Goal: Communication & Community: Answer question/provide support

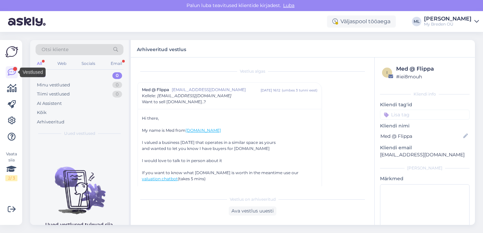
scroll to position [18, 0]
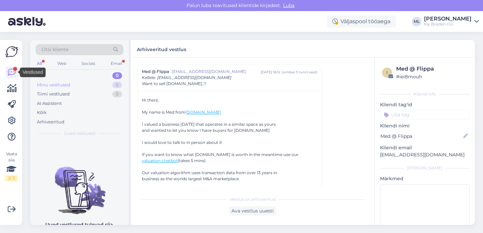
click at [58, 83] on div "Minu vestlused" at bounding box center [53, 85] width 33 height 7
click at [55, 71] on div "Uus 5" at bounding box center [80, 75] width 88 height 9
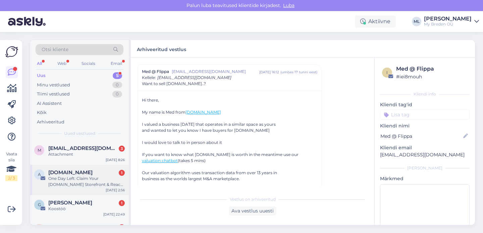
click at [76, 180] on div "One Day Left: Claim Your [DOMAIN_NAME] Storefront & Reach 50M+ Global Buyers" at bounding box center [86, 181] width 76 height 12
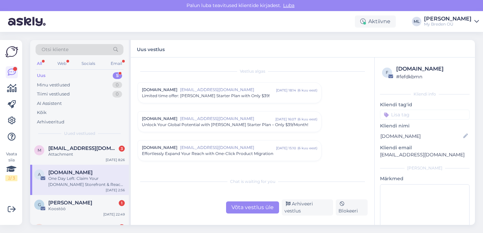
scroll to position [391, 0]
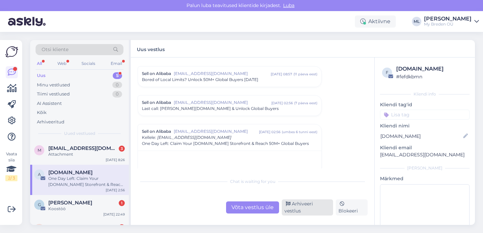
click at [318, 209] on div "Arhiveeri vestlus" at bounding box center [307, 207] width 51 height 16
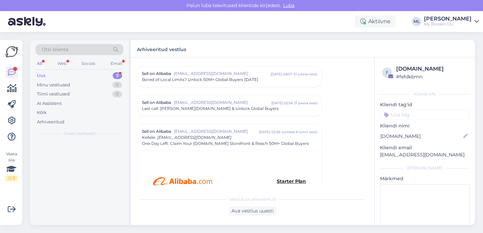
scroll to position [451, 0]
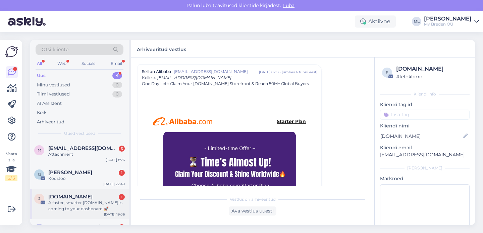
click at [77, 198] on div "Judge.me 1" at bounding box center [86, 196] width 76 height 6
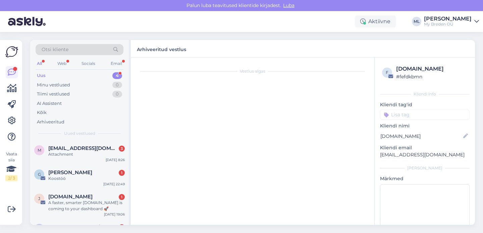
scroll to position [2815, 0]
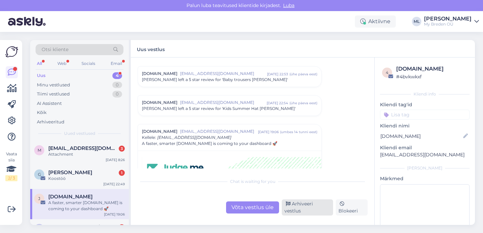
click at [302, 209] on div "Arhiveeri vestlus" at bounding box center [307, 207] width 51 height 16
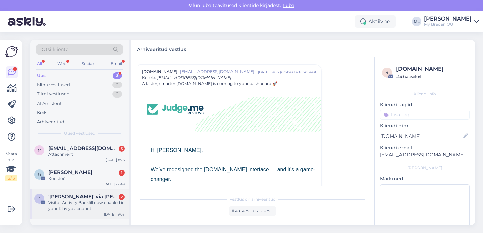
click at [73, 190] on div "' 'Simone De Ruosi' via Stella Bredenist 2 Visitor Activity Backfill now enable…" at bounding box center [79, 204] width 99 height 30
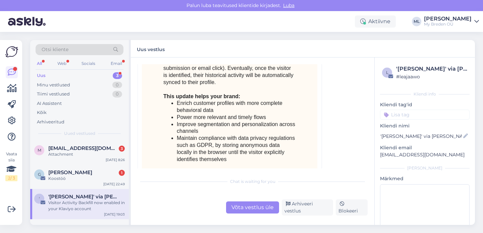
scroll to position [3086, 0]
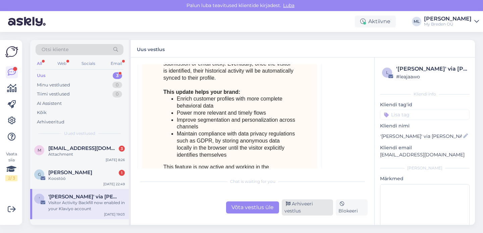
click at [304, 207] on div "Arhiveeri vestlus" at bounding box center [307, 207] width 51 height 16
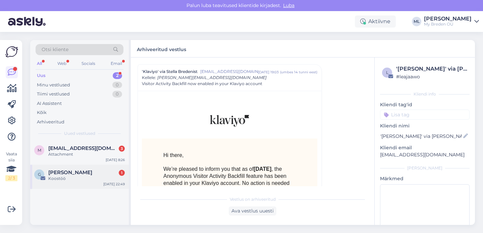
click at [70, 170] on span "Gerli Oidersalu" at bounding box center [70, 172] width 44 height 6
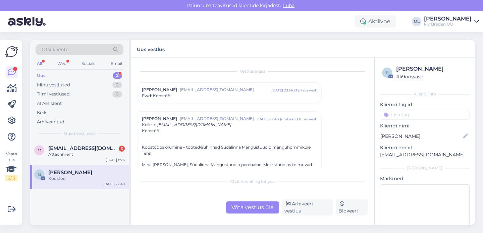
scroll to position [1, 0]
click at [239, 82] on div "Gerli Oidersalu gerlioidersalu@gmail.com aug 8 23:56 ( 3 päeva eest ) Fwd: Koos…" at bounding box center [230, 91] width 184 height 20
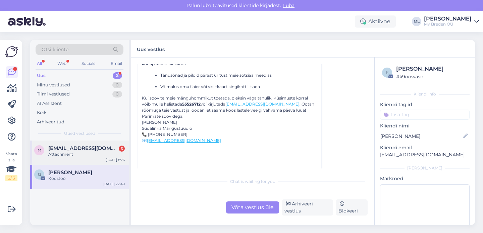
click at [84, 157] on div "m mkmaarja@gmail.com 3 Attachment Aug 12 8:26" at bounding box center [79, 152] width 99 height 24
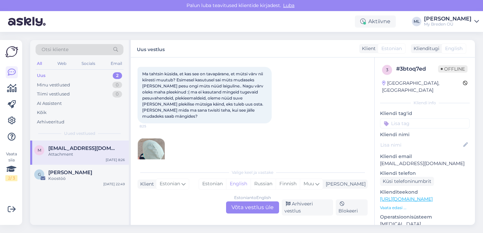
scroll to position [62, 0]
click at [149, 139] on img at bounding box center [151, 151] width 27 height 27
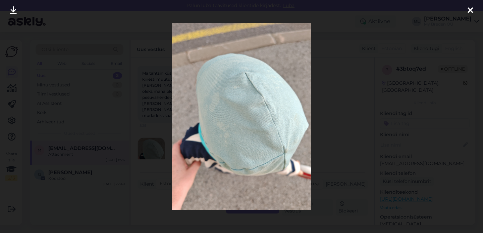
click at [470, 10] on icon at bounding box center [470, 10] width 5 height 9
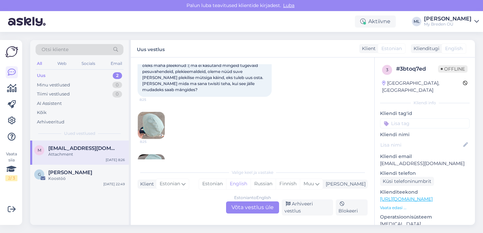
scroll to position [108, 0]
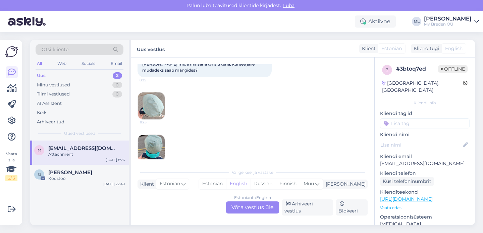
click at [152, 145] on img at bounding box center [151, 148] width 27 height 27
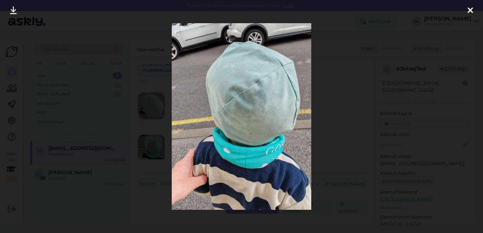
click at [468, 11] on icon at bounding box center [470, 10] width 5 height 9
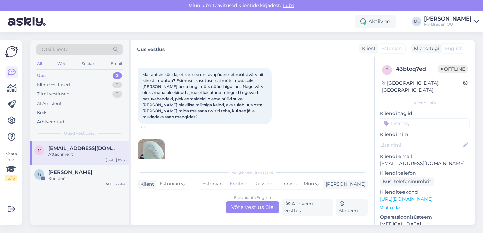
scroll to position [60, 0]
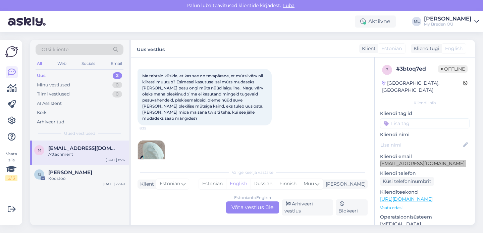
drag, startPoint x: 380, startPoint y: 155, endPoint x: 431, endPoint y: 162, distance: 51.4
click at [431, 162] on div "3 # 3btoq7ed Offline Estonia, Tallinn Kliendi info Kliendi tag'id Kliendi nimi …" at bounding box center [425, 198] width 100 height 283
click at [435, 169] on p "Kliendi telefon" at bounding box center [425, 172] width 90 height 7
drag, startPoint x: 436, startPoint y: 156, endPoint x: 378, endPoint y: 155, distance: 57.7
click at [378, 155] on div "3 # 3btoq7ed Offline Estonia, Tallinn Kliendi info Kliendi tag'id Kliendi nimi …" at bounding box center [425, 198] width 100 height 283
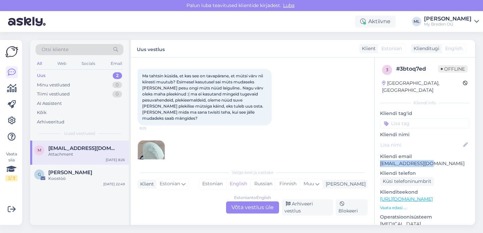
copy p "mkmaarja@gmail.com"
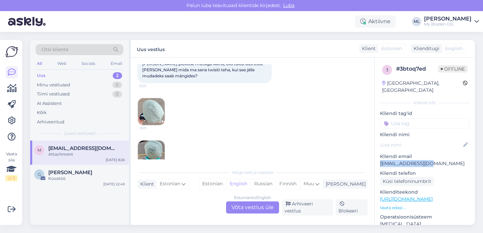
scroll to position [108, 0]
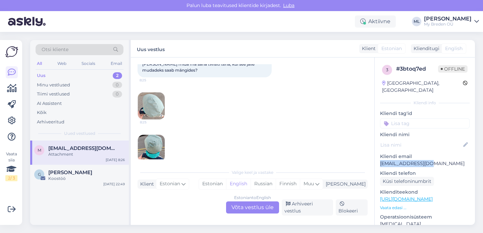
click at [154, 105] on img at bounding box center [151, 105] width 27 height 27
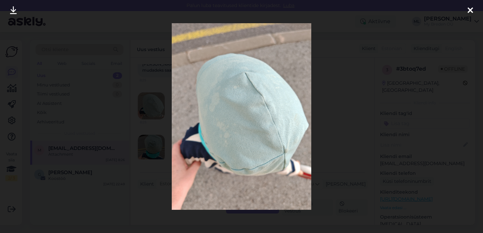
click at [468, 10] on icon at bounding box center [470, 10] width 5 height 9
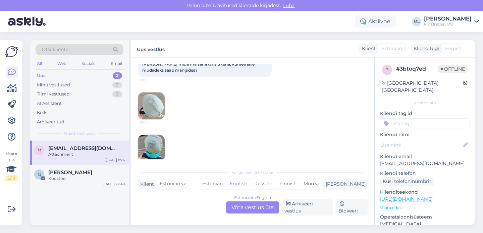
click at [146, 135] on img at bounding box center [151, 148] width 27 height 27
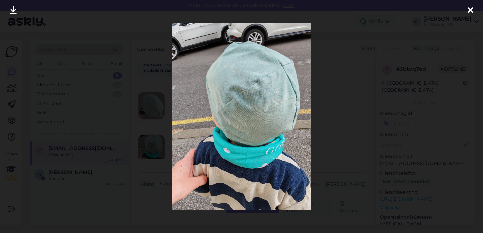
click at [257, 76] on img at bounding box center [242, 116] width 140 height 186
click at [11, 9] on icon at bounding box center [13, 10] width 7 height 9
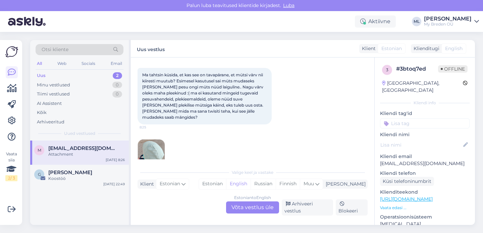
scroll to position [60, 0]
click at [80, 73] on div "Uus 2" at bounding box center [80, 75] width 88 height 9
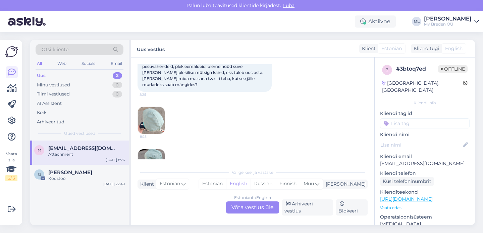
scroll to position [0, 0]
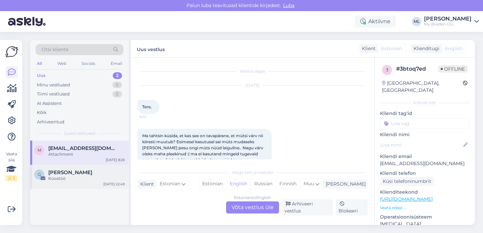
click at [90, 171] on div "Gerli Oidersalu" at bounding box center [86, 172] width 76 height 6
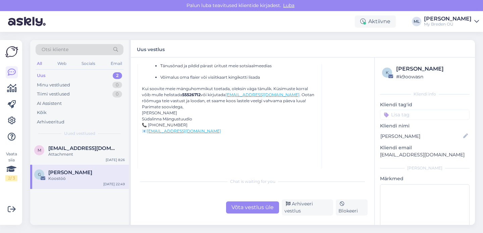
scroll to position [175, 0]
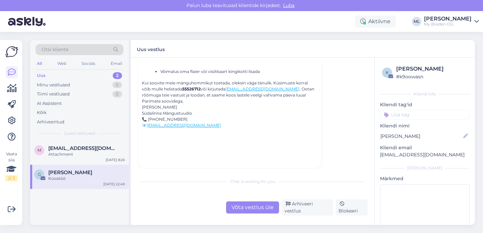
click at [260, 213] on div "Võta vestlus üle" at bounding box center [252, 207] width 53 height 12
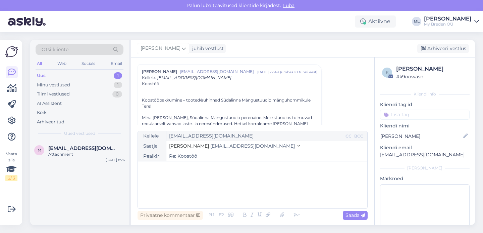
click at [210, 148] on span "info@mybreden.com" at bounding box center [252, 146] width 85 height 6
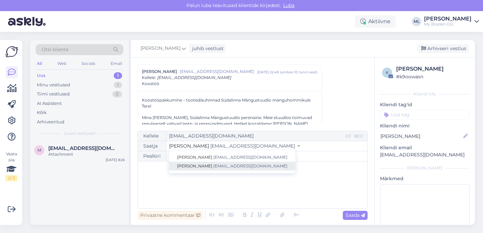
click at [213, 166] on span "info@mybreden.com" at bounding box center [250, 165] width 74 height 5
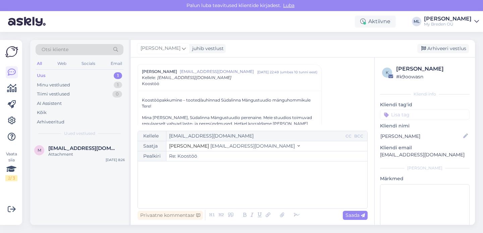
click at [184, 175] on div "﻿" at bounding box center [252, 184] width 223 height 40
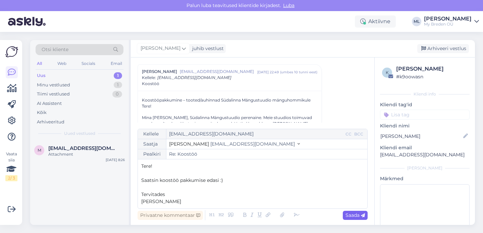
click at [349, 215] on span "Saada" at bounding box center [355, 215] width 19 height 6
type input "Re: Re: Koostöö"
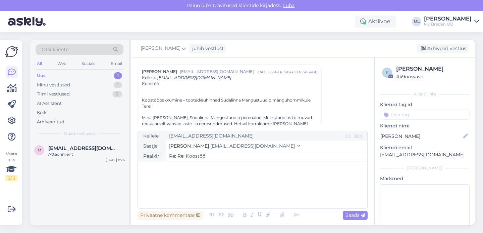
scroll to position [277, 0]
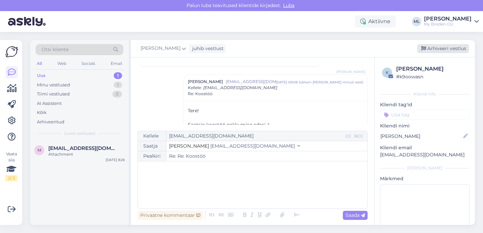
click at [426, 49] on div "Arhiveeri vestlus" at bounding box center [443, 48] width 52 height 9
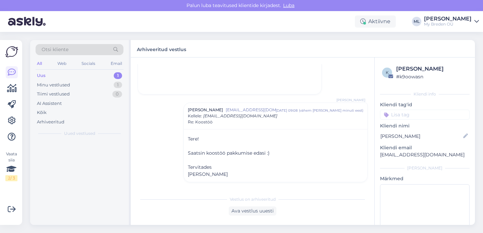
scroll to position [249, 0]
click at [51, 76] on div "Uus 1" at bounding box center [80, 75] width 88 height 9
click at [56, 144] on div "m mkmaarja@gmail.com Attachment Aug 12 8:26" at bounding box center [79, 152] width 99 height 24
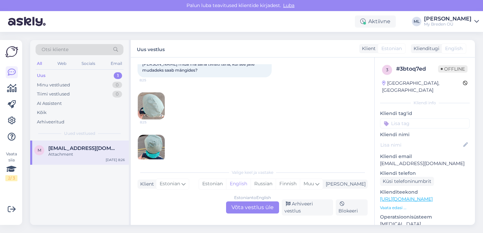
click at [250, 211] on div "Estonian to English Võta vestlus üle" at bounding box center [252, 207] width 53 height 12
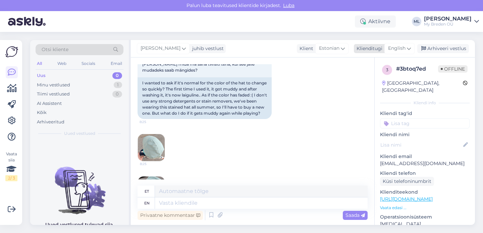
click at [395, 46] on span "English" at bounding box center [396, 48] width 17 height 7
type input "est"
click at [399, 81] on link "Estonian" at bounding box center [385, 78] width 74 height 11
click at [152, 204] on textarea at bounding box center [253, 201] width 230 height 14
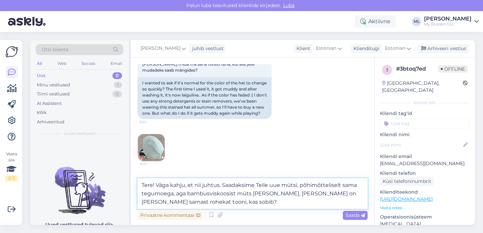
click at [223, 184] on textarea "Tere! Väga kahju, et nii juhtus. Saadaksime Teile uue mütsi, põhimõtteliselt sa…" at bounding box center [253, 193] width 230 height 31
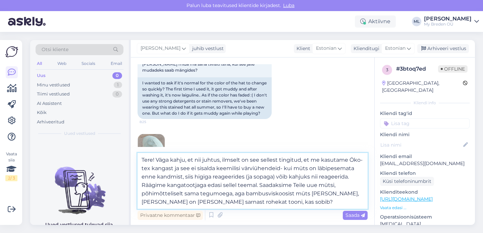
click at [155, 158] on textarea "Tere! Väga kahju, et nii juhtus, ilmselt on see sellest tingitud, et me kasutam…" at bounding box center [253, 181] width 230 height 56
click at [155, 160] on textarea "Tere!Aitäh ki Väga kahju, et nii juhtus, ilmselt on see sellest tingitud, et me…" at bounding box center [253, 181] width 230 height 56
click at [176, 161] on textarea "Tere! Aitäh ki Väga kahju, et nii juhtus, ilmselt on see sellest tingitud, et m…" at bounding box center [253, 181] width 230 height 56
click at [315, 178] on textarea "Tere! Aitäh tagasiside eest! Väga kahju, et nii juhtus, ilmselt on see sellest …" at bounding box center [253, 181] width 230 height 56
click at [163, 185] on textarea "Tere! Aitäh tagasiside eest! Väga kahju, et nii juhtus, ilmselt on see sellest …" at bounding box center [253, 181] width 230 height 56
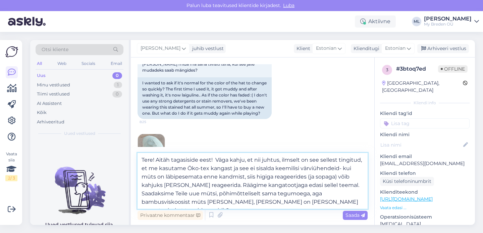
click at [336, 200] on textarea "Tere! Aitäh tagasiside eest! Väga kahju, et nii juhtus, ilmselt on see sellest …" at bounding box center [253, 181] width 230 height 56
click at [339, 201] on textarea "Tere! Aitäh tagasiside eest! Väga kahju, et nii juhtus, ilmselt on see sellest …" at bounding box center [253, 181] width 230 height 56
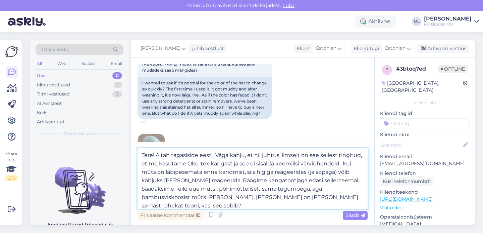
click at [156, 204] on textarea "Tere! Aitäh tagasiside eest! Väga kahju, et nii juhtus, ilmselt on see sellest …" at bounding box center [253, 178] width 230 height 60
click at [216, 156] on textarea "Tere! Aitäh tagasiside eest! Väga kahju, et nii juhtus, ilmselt on see sellest …" at bounding box center [253, 178] width 230 height 60
type textarea "Tere! Aitäh tagasiside eest! Väga kahju, et nii juhtus, ilmselt on see sellest …"
click at [345, 214] on div "Saada" at bounding box center [355, 214] width 25 height 9
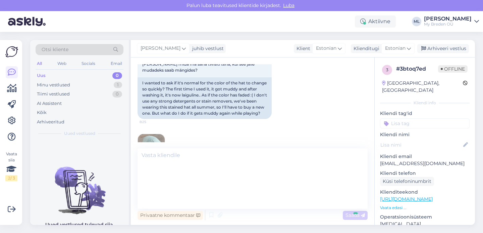
scroll to position [219, 0]
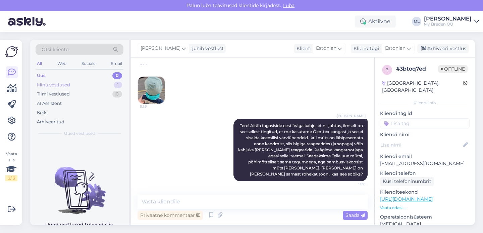
click at [62, 80] on div "Minu vestlused 1" at bounding box center [80, 84] width 88 height 9
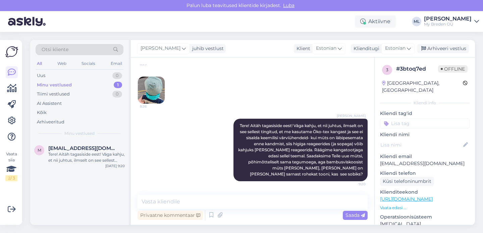
click at [83, 86] on div "Minu vestlused 1" at bounding box center [80, 84] width 88 height 9
click at [81, 92] on div "Tiimi vestlused 0" at bounding box center [80, 93] width 88 height 9
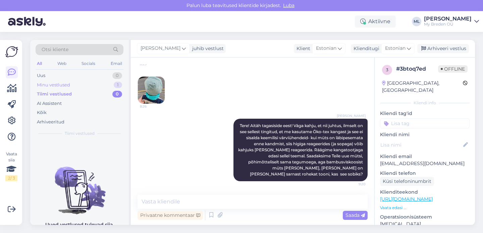
click at [76, 87] on div "Minu vestlused 1" at bounding box center [80, 84] width 88 height 9
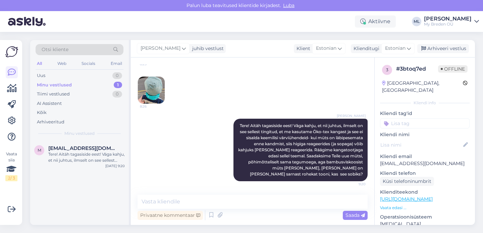
click at [157, 22] on div "Aktiivne ML Mari-Liis My Breden OÜ" at bounding box center [241, 21] width 483 height 21
click at [96, 85] on div "Minu vestlused 1" at bounding box center [80, 84] width 88 height 9
click at [75, 73] on div "Uus 0" at bounding box center [80, 75] width 88 height 9
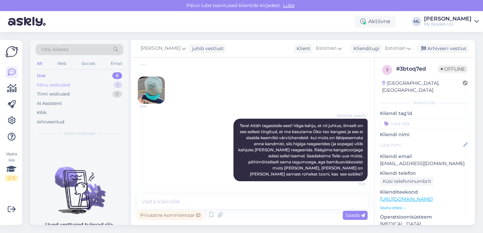
click at [78, 81] on div "Minu vestlused 1" at bounding box center [80, 84] width 88 height 9
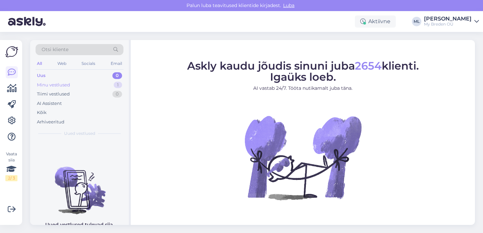
click at [101, 87] on div "Minu vestlused 1" at bounding box center [80, 84] width 88 height 9
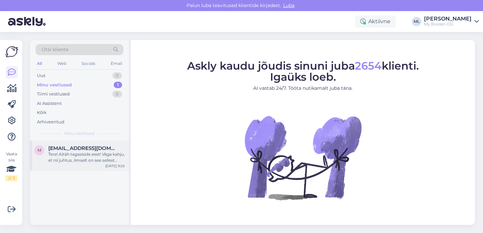
click at [85, 154] on div "Tere! Aitäh tagasiside eest! Väga kahju, et nii juhtus, ilmselt on see sellest …" at bounding box center [86, 157] width 76 height 12
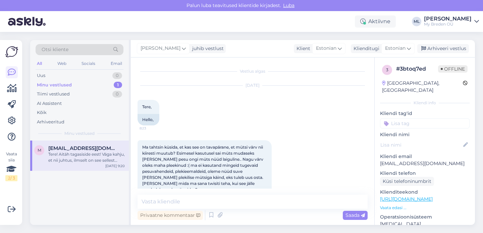
scroll to position [219, 0]
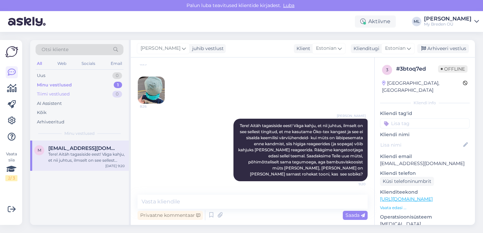
click at [62, 94] on div "Tiimi vestlused" at bounding box center [53, 94] width 33 height 7
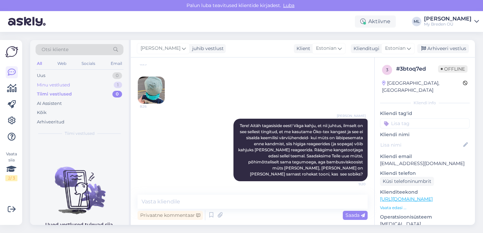
click at [61, 82] on div "Minu vestlused" at bounding box center [53, 85] width 33 height 7
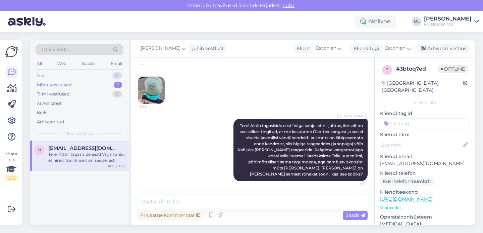
click at [57, 72] on div "Uus 0" at bounding box center [80, 75] width 88 height 9
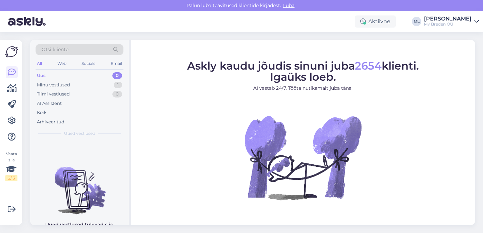
click at [106, 77] on div "Uus 0" at bounding box center [80, 75] width 88 height 9
click at [106, 86] on div "Minu vestlused 1" at bounding box center [80, 84] width 88 height 9
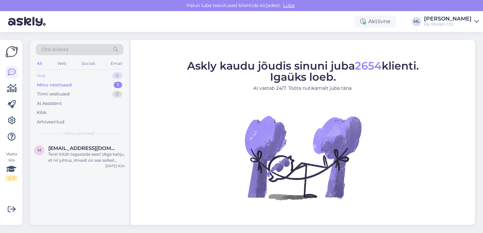
click at [95, 79] on div "Uus 0" at bounding box center [80, 75] width 88 height 9
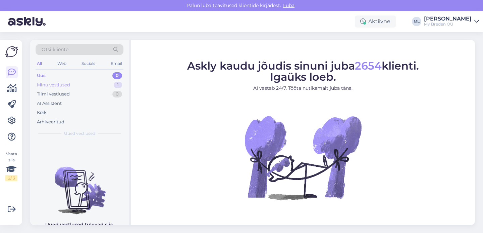
click at [87, 83] on div "Minu vestlused 1" at bounding box center [80, 84] width 88 height 9
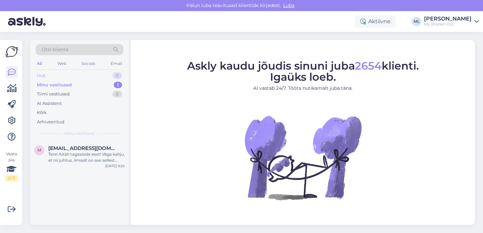
click at [79, 74] on div "Uus 0" at bounding box center [80, 75] width 88 height 9
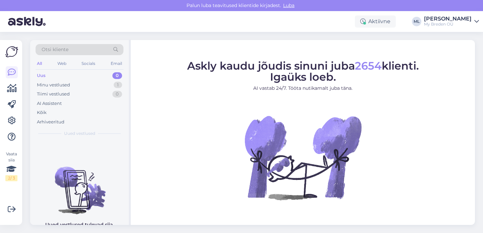
click at [100, 78] on div "Uus 0" at bounding box center [80, 75] width 88 height 9
click at [100, 80] on div "Uus 0" at bounding box center [80, 75] width 88 height 9
click at [89, 75] on div "Uus 0" at bounding box center [80, 75] width 88 height 9
click at [81, 85] on div "Minu vestlused 1" at bounding box center [80, 84] width 88 height 9
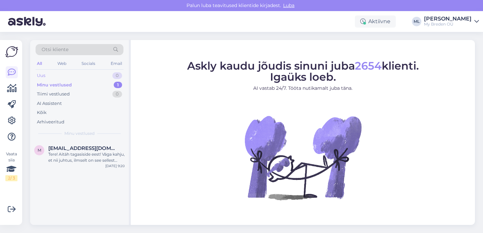
click at [55, 74] on div "Uus 0" at bounding box center [80, 75] width 88 height 9
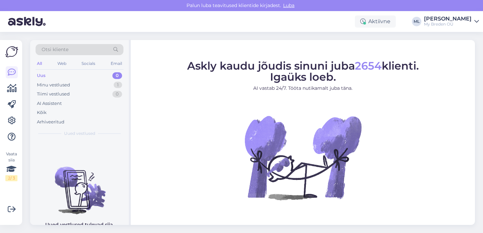
click at [61, 72] on div "Uus 0" at bounding box center [80, 75] width 88 height 9
click at [43, 83] on div "Minu vestlused" at bounding box center [53, 85] width 33 height 7
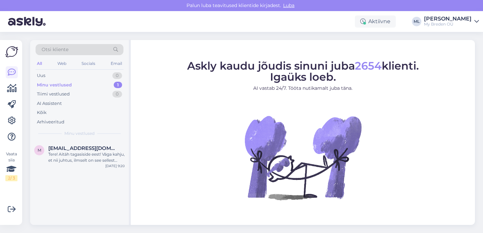
click at [87, 85] on div "Minu vestlused 1" at bounding box center [80, 84] width 88 height 9
click at [63, 148] on span "[EMAIL_ADDRESS][DOMAIN_NAME]" at bounding box center [83, 148] width 70 height 6
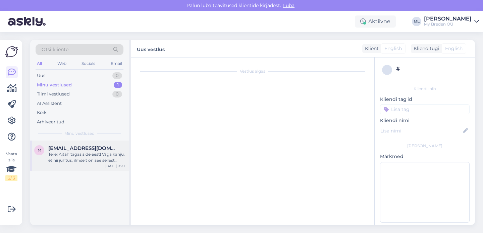
scroll to position [219, 0]
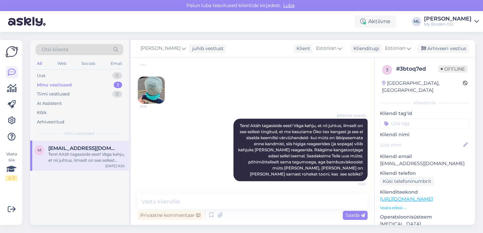
click at [143, 97] on img at bounding box center [151, 89] width 27 height 27
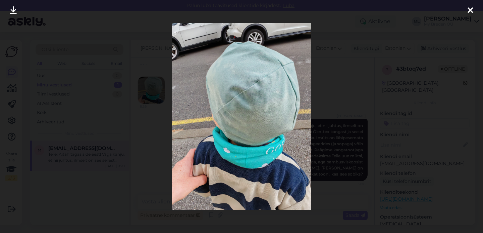
click at [473, 9] on icon at bounding box center [470, 10] width 5 height 9
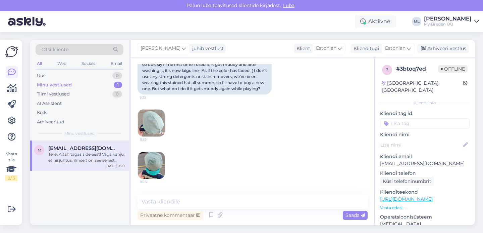
scroll to position [144, 0]
click at [158, 122] on img at bounding box center [151, 122] width 27 height 27
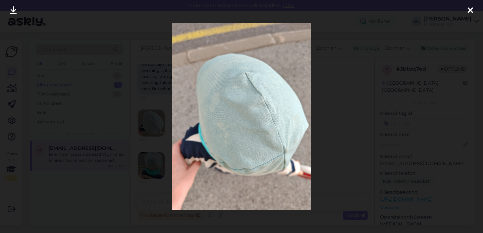
click at [472, 9] on icon at bounding box center [470, 10] width 5 height 9
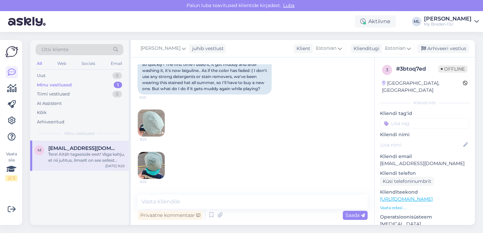
click at [80, 155] on div "Tere! Aitäh tagasiside eest! Väga kahju, et nii juhtus, ilmselt on see sellest …" at bounding box center [86, 157] width 76 height 12
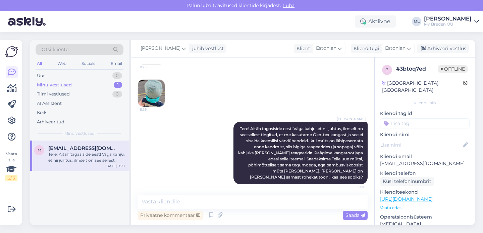
scroll to position [219, 0]
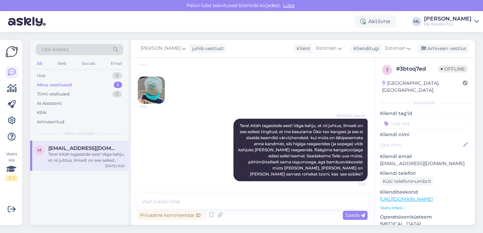
click at [70, 84] on div "Minu vestlused" at bounding box center [54, 85] width 35 height 7
click at [52, 76] on div "Uus 0" at bounding box center [80, 75] width 88 height 9
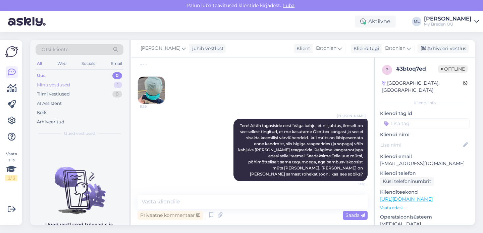
click at [56, 85] on div "Minu vestlused" at bounding box center [53, 85] width 33 height 7
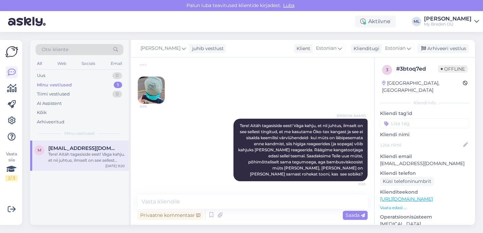
click at [100, 158] on div "Tere! Aitäh tagasiside eest! Väga kahju, et nii juhtus, ilmselt on see sellest …" at bounding box center [86, 157] width 76 height 12
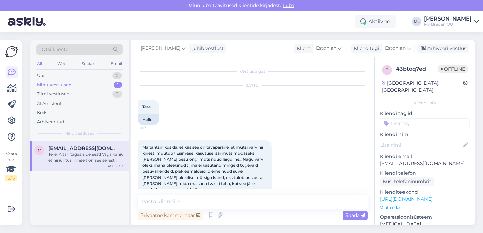
click at [93, 155] on div "Tere! Aitäh tagasiside eest! Väga kahju, et nii juhtus, ilmselt on see sellest …" at bounding box center [86, 157] width 76 height 12
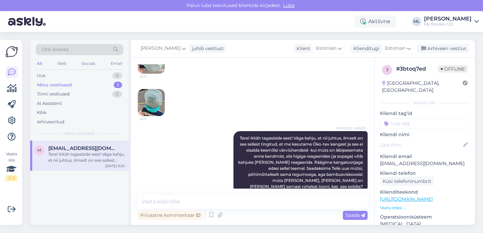
scroll to position [219, 0]
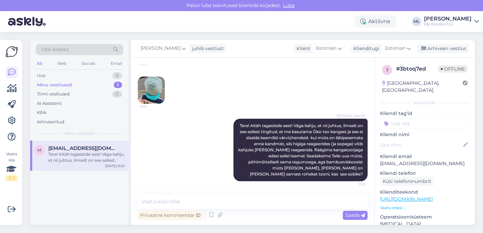
click at [359, 25] on div "Aktiivne [PERSON_NAME] My [PERSON_NAME] OÜ" at bounding box center [241, 21] width 483 height 21
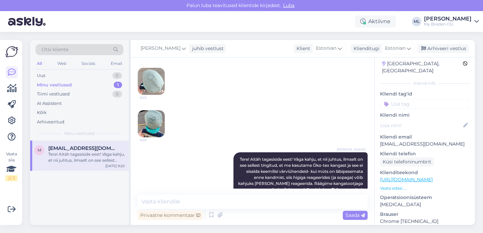
scroll to position [26, 0]
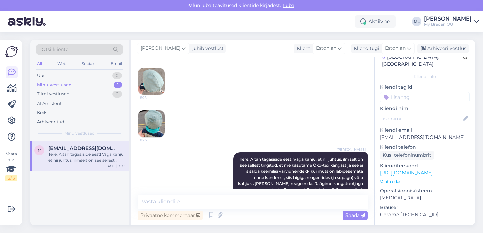
click at [149, 86] on img at bounding box center [151, 81] width 27 height 27
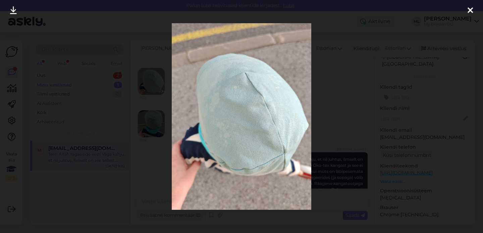
click at [468, 8] on icon at bounding box center [470, 10] width 5 height 9
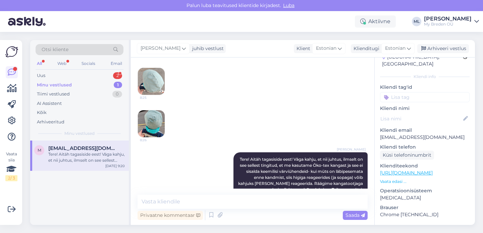
click at [92, 153] on div "Tere! Aitäh tagasiside eest! Väga kahju, et nii juhtus, ilmselt on see sellest …" at bounding box center [86, 157] width 76 height 12
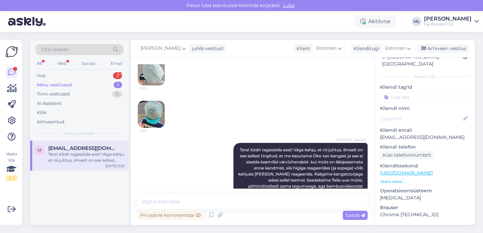
scroll to position [219, 0]
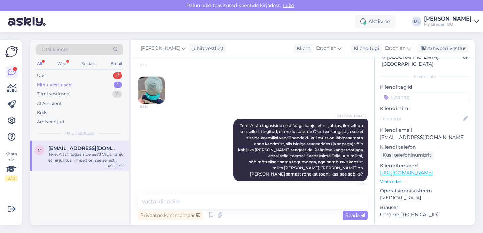
click at [90, 83] on div "Minu vestlused 1" at bounding box center [80, 84] width 88 height 9
click at [75, 71] on div "Uus 2" at bounding box center [80, 75] width 88 height 9
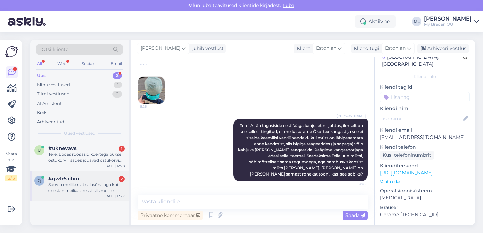
click at [67, 187] on div "Soovin meilile uut salasõna,aga kui sisestan meiliaadressi, siis meilile ei tul…" at bounding box center [86, 187] width 76 height 12
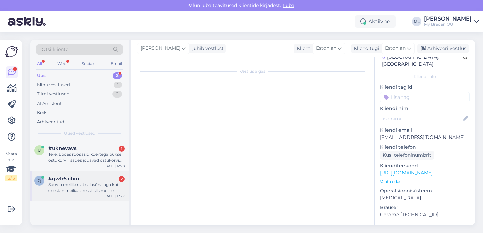
scroll to position [0, 0]
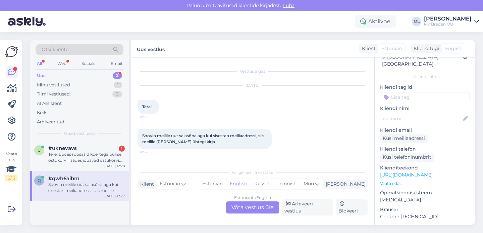
click at [267, 210] on div "Estonian to English Võta vestlus üle" at bounding box center [252, 207] width 53 height 12
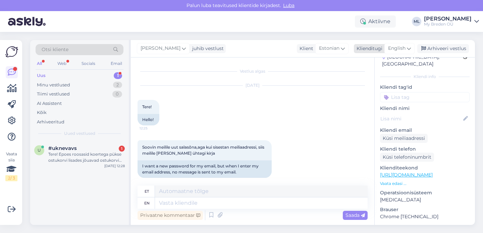
click at [403, 50] on span "English" at bounding box center [396, 48] width 17 height 7
type input "est"
click at [374, 81] on link "Estonian" at bounding box center [385, 78] width 74 height 11
click at [211, 200] on textarea at bounding box center [253, 201] width 230 height 14
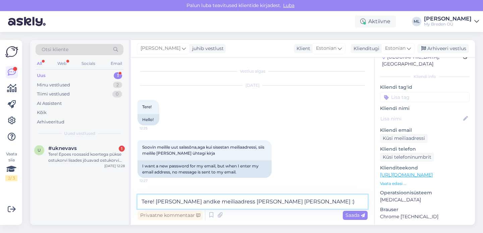
type textarea "Tere! Palun andke meiliaadress ja teeme korda :)"
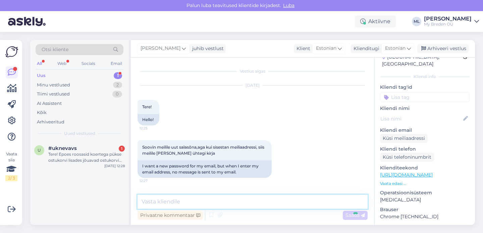
scroll to position [25, 0]
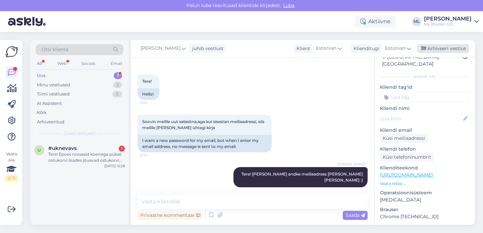
click at [450, 46] on div "Arhiveeri vestlus" at bounding box center [443, 48] width 52 height 9
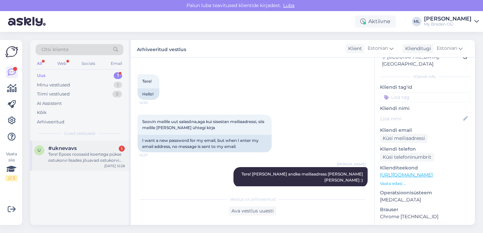
click at [68, 153] on div "Tere! Epoes roosasid koertega pükse ostukorvi lisades jõuavad ostukorvi rohelis…" at bounding box center [86, 157] width 76 height 12
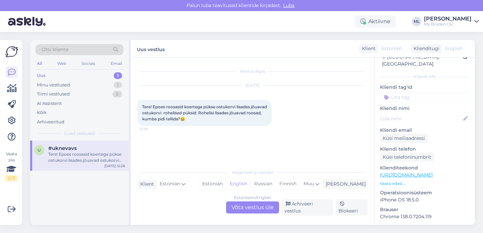
scroll to position [0, 0]
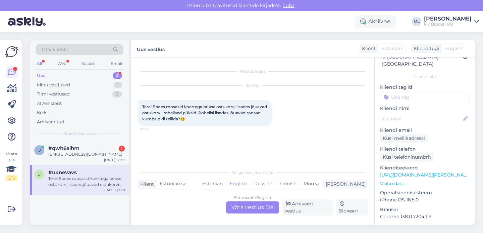
click at [258, 211] on div "Estonian to English Võta vestlus üle" at bounding box center [252, 207] width 53 height 12
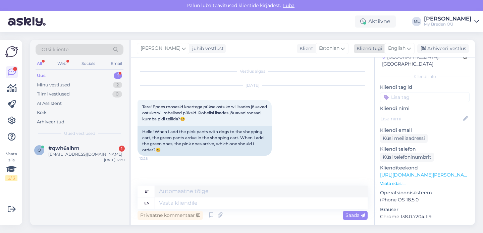
click at [396, 50] on span "English" at bounding box center [396, 48] width 17 height 7
click at [366, 79] on link "Estonian" at bounding box center [385, 78] width 74 height 11
click at [172, 200] on textarea at bounding box center [253, 201] width 230 height 14
click at [166, 200] on textarea at bounding box center [253, 201] width 230 height 14
click at [223, 203] on textarea "Tere! Proovisin nii telefonis" at bounding box center [253, 201] width 230 height 14
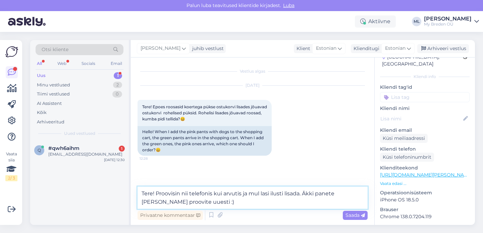
type textarea "Tere! Proovisin nii telefonis kui arvutis ja mul lasi ilusti lisada. Äkki panet…"
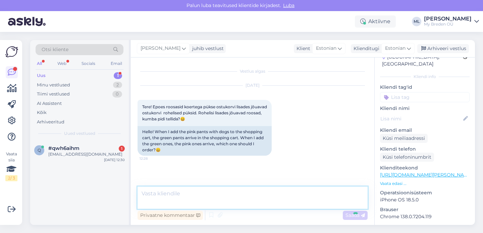
scroll to position [9, 0]
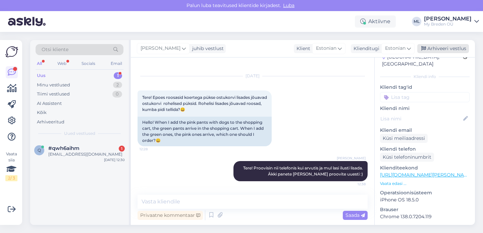
click at [437, 48] on div "Arhiveeri vestlus" at bounding box center [443, 48] width 52 height 9
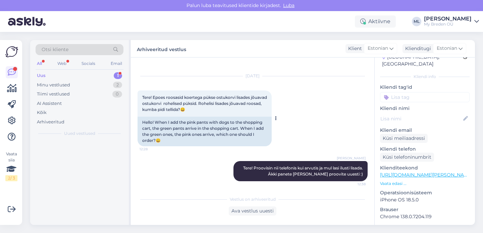
scroll to position [12, 0]
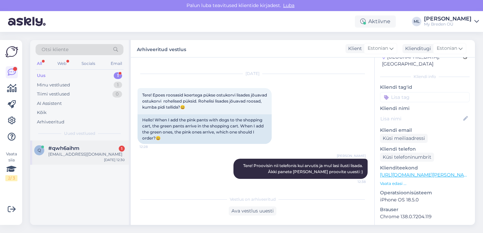
click at [64, 155] on div "eliise.marella@gmail.com" at bounding box center [86, 154] width 76 height 6
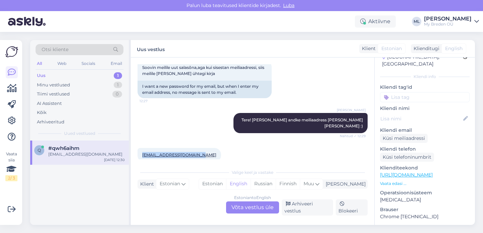
drag, startPoint x: 195, startPoint y: 149, endPoint x: 142, endPoint y: 149, distance: 53.0
click at [142, 149] on div "eliise.marella@gmail.com 12:30" at bounding box center [180, 155] width 84 height 14
copy link "eliise.marella@gmail.com"
click at [78, 152] on div "eliise.marella@gmail.com" at bounding box center [86, 154] width 76 height 6
click at [250, 206] on div "Estonian to English Võta vestlus üle" at bounding box center [252, 207] width 53 height 12
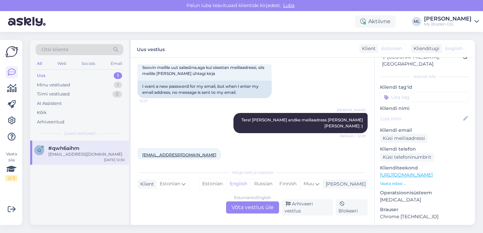
scroll to position [75, 0]
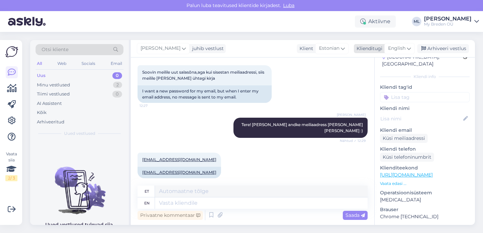
click at [406, 46] on span "English" at bounding box center [396, 48] width 17 height 7
click at [366, 76] on link "Estonian" at bounding box center [385, 78] width 74 height 11
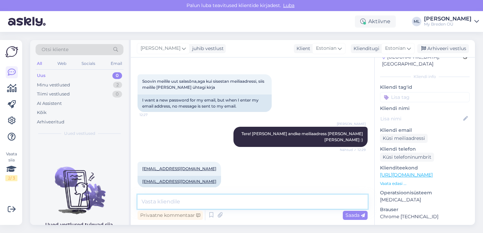
click at [195, 199] on textarea at bounding box center [253, 201] width 230 height 14
paste textarea "Tere! Aitäh kirja eest! Palun vaadake nüüd postkasti, peaksite saama lingi kont…"
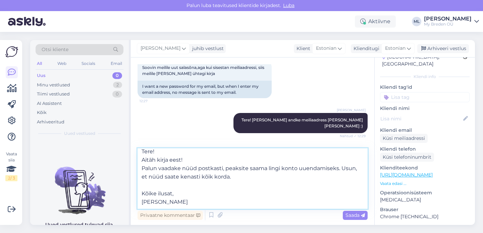
click at [175, 190] on textarea "Tere! Aitäh kirja eest! Palun vaadake nüüd postkasti, peaksite saama lingi kont…" at bounding box center [253, 178] width 230 height 60
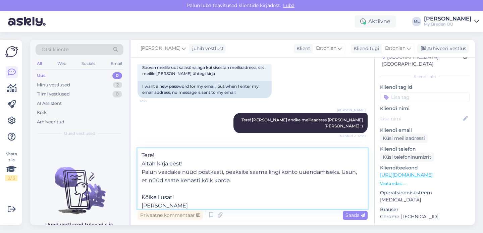
scroll to position [0, 0]
type textarea "Tere! Aitäh kirja eest! Palun vaadake nüüd postkasti, peaksite saama lingi kont…"
click at [347, 215] on span "Saada" at bounding box center [355, 215] width 19 height 6
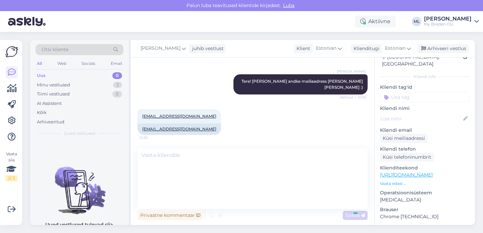
scroll to position [0, 0]
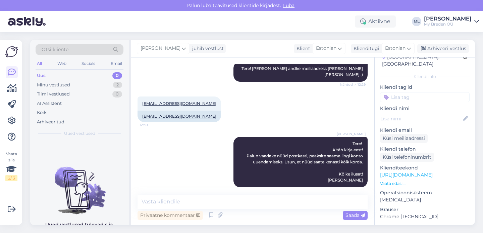
click at [63, 50] on span "Otsi kliente" at bounding box center [55, 49] width 27 height 7
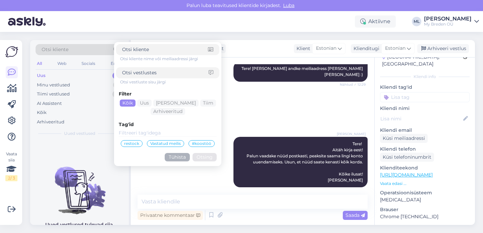
click at [53, 47] on span "Otsi kliente" at bounding box center [55, 49] width 27 height 7
click at [130, 51] on input at bounding box center [165, 49] width 86 height 7
type input "marianne loim"
click button "Otsing" at bounding box center [205, 157] width 24 height 8
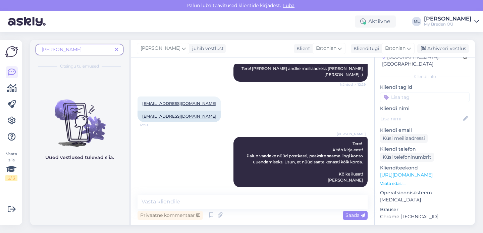
click at [115, 48] on icon at bounding box center [116, 49] width 3 height 5
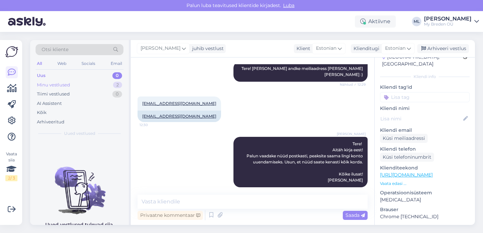
click at [51, 88] on div "Minu vestlused 2" at bounding box center [80, 84] width 88 height 9
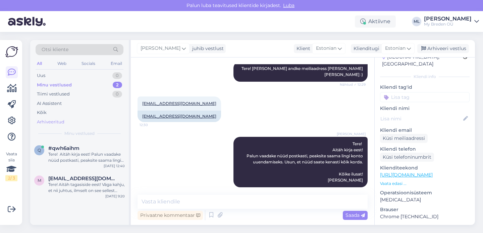
click at [45, 118] on div "Arhiveeritud" at bounding box center [51, 121] width 28 height 7
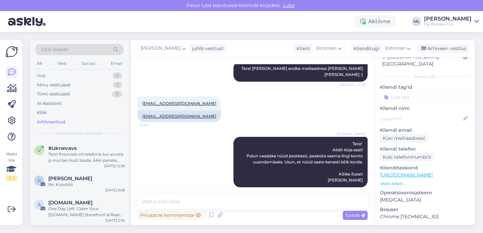
click at [56, 49] on span "Otsi kliente" at bounding box center [55, 49] width 27 height 7
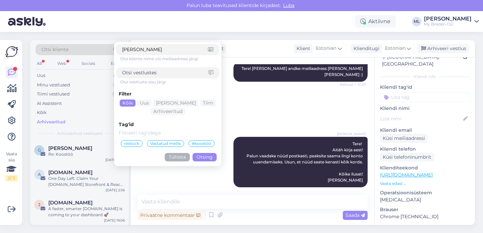
type input "marianne loim"
click button "Otsing" at bounding box center [205, 157] width 24 height 8
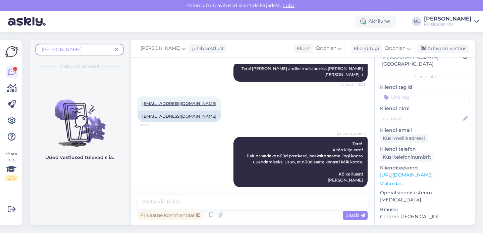
click at [116, 49] on icon at bounding box center [116, 49] width 3 height 5
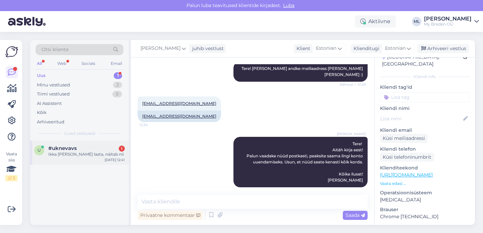
click at [58, 157] on div "Ikka ei taha lasta, näitab nii" at bounding box center [86, 154] width 76 height 6
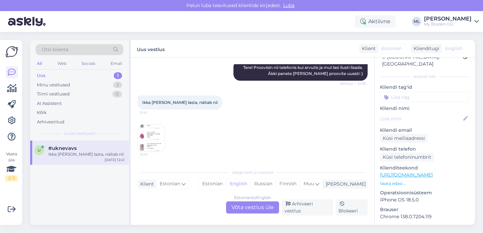
scroll to position [106, 0]
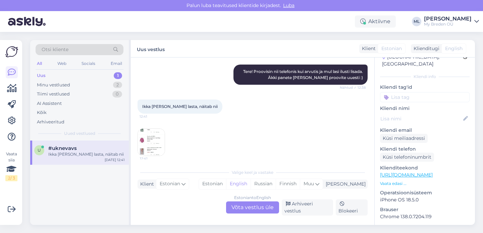
click at [141, 145] on img at bounding box center [151, 142] width 27 height 27
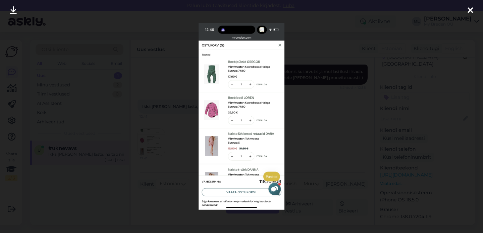
click at [279, 46] on img at bounding box center [242, 116] width 86 height 186
click at [465, 12] on div at bounding box center [470, 10] width 13 height 21
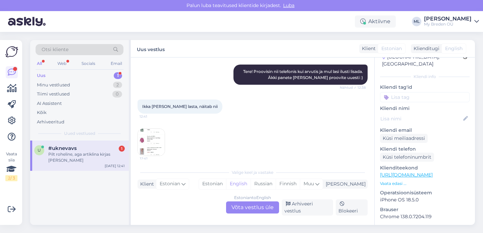
scroll to position [135, 0]
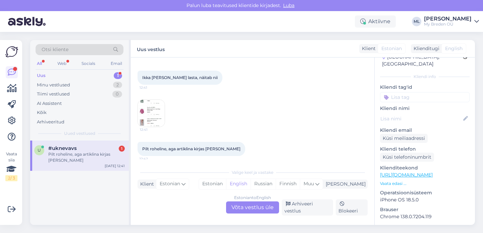
click at [148, 116] on img at bounding box center [151, 113] width 27 height 27
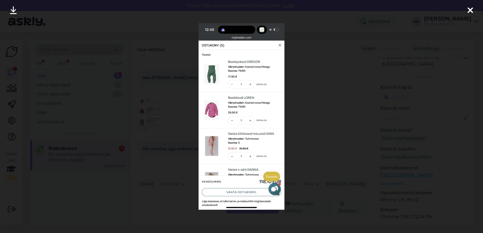
click at [470, 9] on icon at bounding box center [470, 10] width 5 height 9
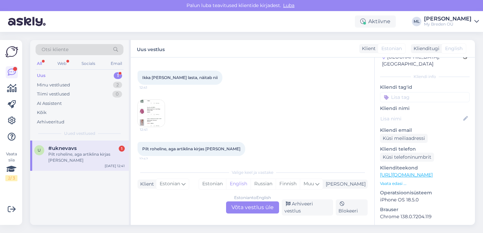
click at [253, 209] on div "Estonian to English Võta vestlus üle" at bounding box center [252, 207] width 53 height 12
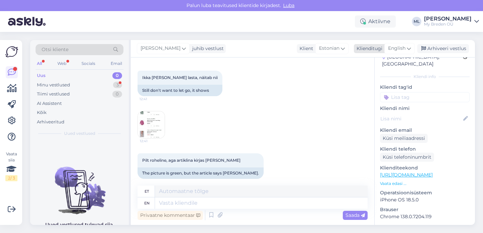
click at [400, 44] on div "English" at bounding box center [400, 48] width 30 height 11
click at [364, 80] on link "Estonian" at bounding box center [385, 78] width 74 height 11
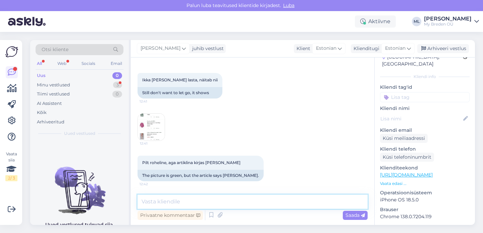
click at [162, 198] on textarea at bounding box center [253, 201] width 230 height 14
type textarea "a"
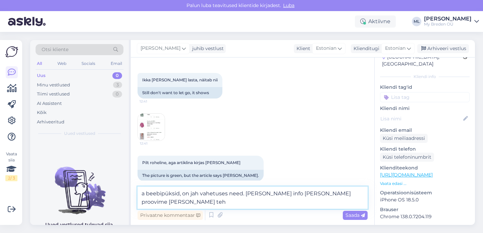
scroll to position [135, 0]
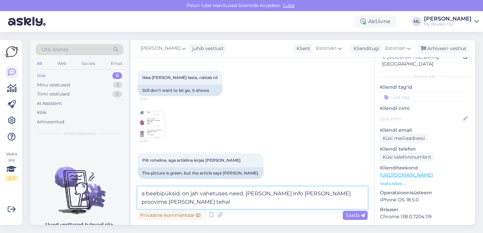
type textarea "a beebipüksid, on jah vahetuses need. Annan info edasi ja proovime ruttu korda …"
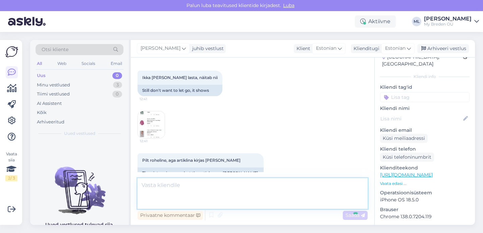
scroll to position [167, 0]
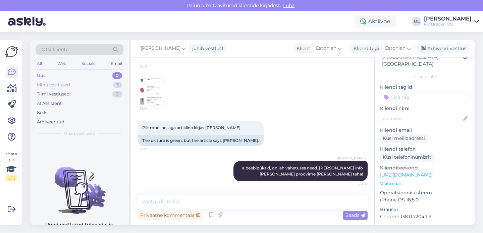
click at [55, 81] on div "Minu vestlused 3" at bounding box center [80, 84] width 88 height 9
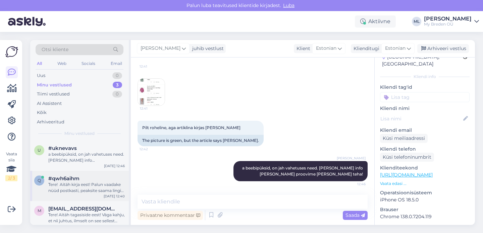
click at [63, 187] on div "Tere! Aitäh kirja eest! Palun vaadake nüüd postkasti, peaksite saama lingi kont…" at bounding box center [86, 187] width 76 height 12
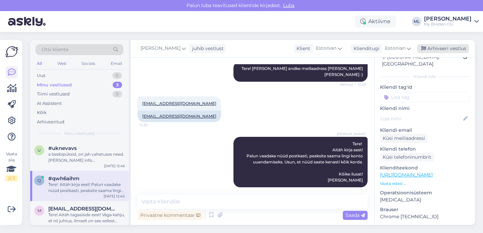
click at [427, 49] on div "Arhiveeri vestlus" at bounding box center [443, 48] width 52 height 9
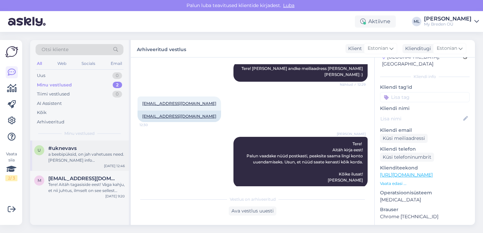
click at [79, 164] on div "u #uknevavs a beebipüksid, on jah vahetuses need. Annan info edasi ja proovime …" at bounding box center [79, 155] width 99 height 30
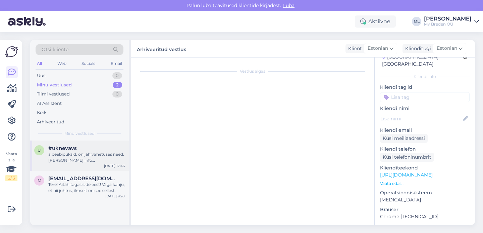
scroll to position [167, 0]
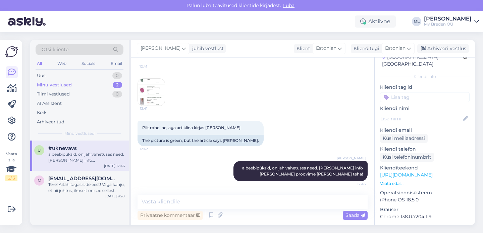
click at [58, 156] on div "a beebipüksid, on jah vahetuses need. Annan info edasi ja proovime ruttu korda …" at bounding box center [86, 157] width 76 height 12
click at [209, 203] on textarea at bounding box center [253, 201] width 230 height 14
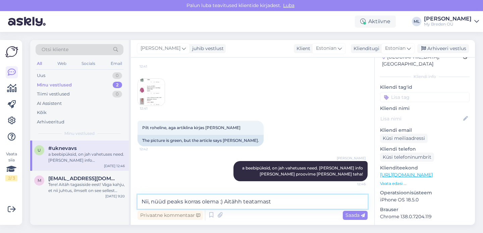
click at [243, 201] on textarea "Nii, nüüd peaks korras olema :) Aitähh teatamast" at bounding box center [253, 201] width 230 height 14
type textarea "Nii, nüüd peaks korras olema :) Aitäh teatamast"
click at [273, 205] on textarea "Nii, nüüd peaks korras olema :) Aitäh teatamast" at bounding box center [253, 201] width 230 height 14
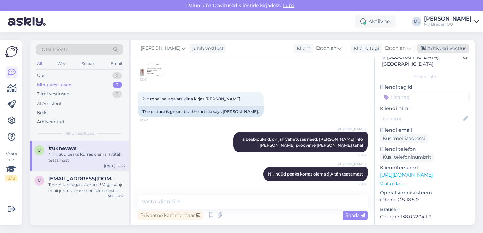
click at [431, 50] on div "Arhiveeri vestlus" at bounding box center [443, 48] width 52 height 9
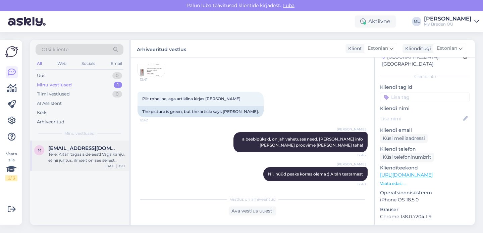
click at [51, 162] on div "Tere! Aitäh tagasiside eest! Väga kahju, et nii juhtus, ilmselt on see sellest …" at bounding box center [86, 157] width 76 height 12
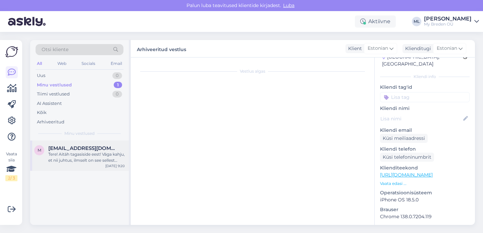
scroll to position [219, 0]
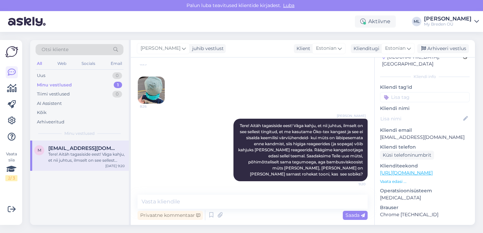
click at [72, 159] on div "Tere! Aitäh tagasiside eest! Väga kahju, et nii juhtus, ilmselt on see sellest …" at bounding box center [86, 157] width 76 height 12
click at [74, 149] on span "mkmaarja@gmail.com" at bounding box center [83, 148] width 70 height 6
click at [75, 85] on div "Minu vestlused 1" at bounding box center [80, 84] width 88 height 9
click at [75, 97] on div "Tiimi vestlused 0" at bounding box center [80, 93] width 88 height 9
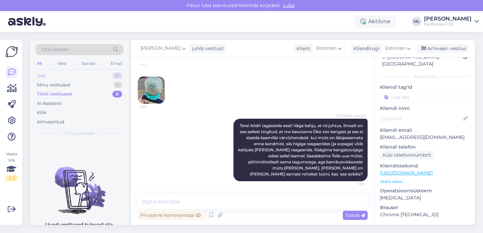
click at [64, 79] on div "Uus 0" at bounding box center [80, 75] width 88 height 9
click at [64, 85] on div "Minu vestlused" at bounding box center [53, 85] width 33 height 7
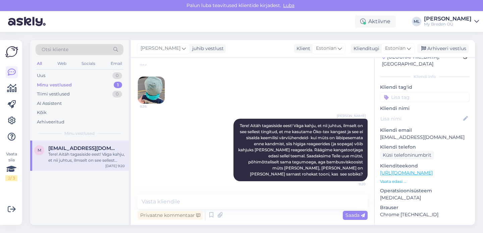
click at [75, 163] on div "Tere! Aitäh tagasiside eest! Väga kahju, et nii juhtus, ilmselt on see sellest …" at bounding box center [86, 157] width 76 height 12
drag, startPoint x: 435, startPoint y: 130, endPoint x: 379, endPoint y: 131, distance: 55.4
click at [379, 131] on div "3 # 3btoq7ed Offline Estonia, Tallinn Kliendi info Kliendi tag'id Kliendi nimi …" at bounding box center [425, 172] width 100 height 283
copy p "mkmaarja@gmail.com"
click at [54, 154] on div "Tere! Aitäh tagasiside eest! Väga kahju, et nii juhtus, ilmselt on see sellest …" at bounding box center [86, 157] width 76 height 12
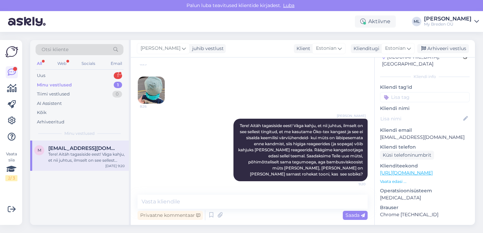
scroll to position [0, 0]
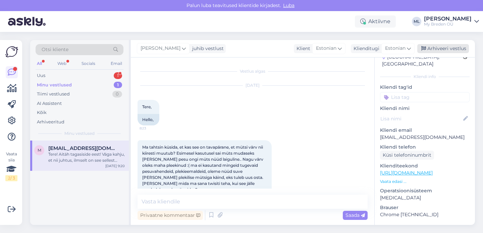
click at [444, 46] on div "Arhiveeri vestlus" at bounding box center [443, 48] width 52 height 9
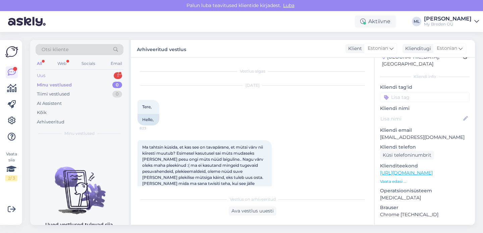
click at [67, 74] on div "Uus 1" at bounding box center [80, 75] width 88 height 9
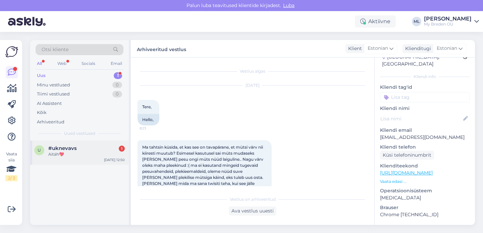
click at [53, 151] on span "#uknevavs" at bounding box center [62, 148] width 29 height 6
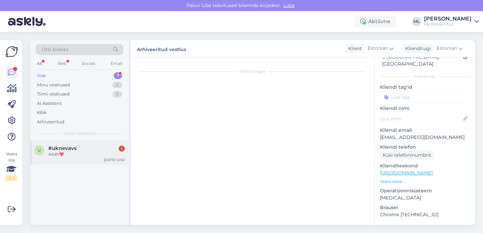
scroll to position [250, 0]
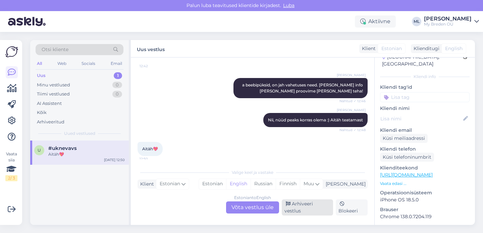
click at [304, 207] on div "Arhiveeri vestlus" at bounding box center [307, 207] width 51 height 16
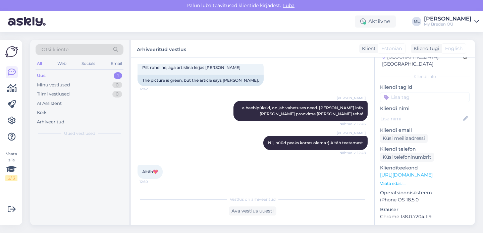
scroll to position [227, 0]
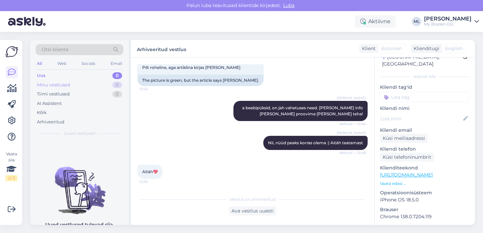
click at [70, 86] on div "Minu vestlused 0" at bounding box center [80, 84] width 88 height 9
click at [82, 85] on div "Minu vestlused 0" at bounding box center [80, 84] width 88 height 9
click at [74, 76] on div "Uus 0" at bounding box center [80, 75] width 88 height 9
click at [74, 86] on div "Minu vestlused 0" at bounding box center [80, 84] width 88 height 9
click at [61, 74] on div "Uus 0" at bounding box center [80, 75] width 88 height 9
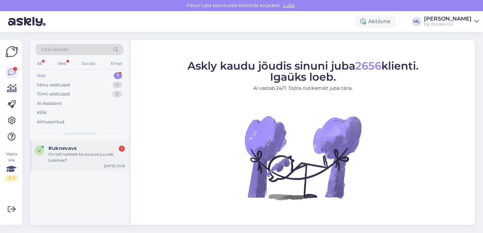
click at [61, 155] on div "On teil naistele ka suurusi juurde tulemas?" at bounding box center [86, 157] width 76 height 12
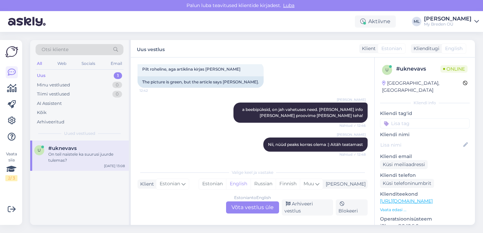
scroll to position [279, 0]
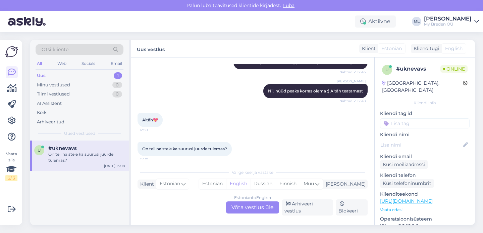
click at [247, 213] on div "Estonian to English Võta vestlus üle" at bounding box center [252, 207] width 53 height 12
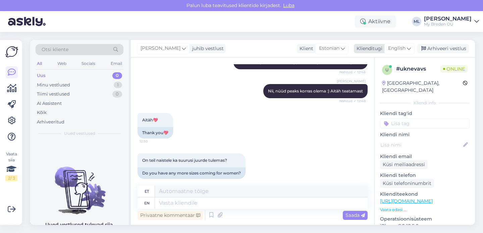
click at [406, 51] on div "English" at bounding box center [400, 48] width 30 height 11
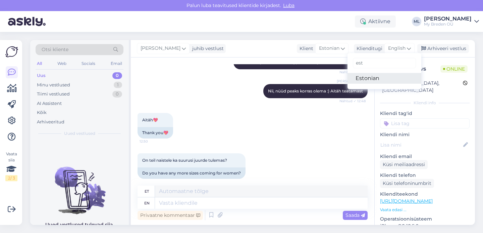
type input "est"
click at [362, 79] on link "Estonian" at bounding box center [385, 78] width 74 height 11
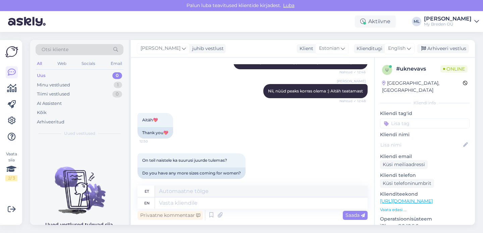
scroll to position [276, 0]
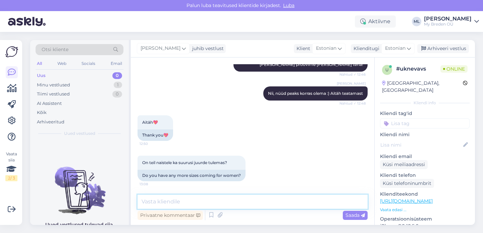
click at [175, 201] on textarea at bounding box center [253, 201] width 230 height 14
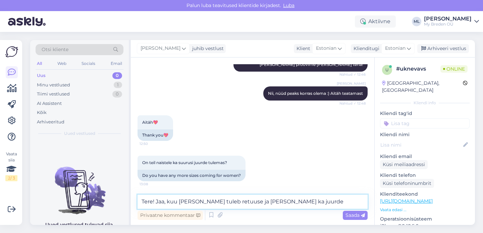
click at [242, 199] on textarea "Tere! Jaa, kuu [PERSON_NAME] tuleb retuuse ja [PERSON_NAME] ka juurde" at bounding box center [253, 201] width 230 height 14
click at [287, 200] on textarea "Tere! Jaa, kuu [PERSON_NAME] tuleb retuuse ja dresse ka juurde" at bounding box center [253, 201] width 230 height 14
type textarea "Tere! Jaa, kuu [PERSON_NAME] tuleb retuuse ja dresse ka juurde :)"
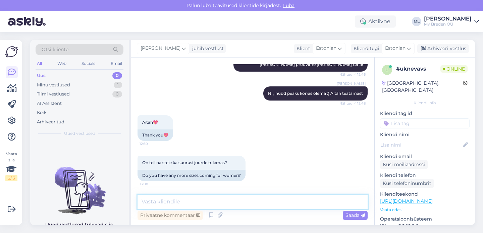
scroll to position [305, 0]
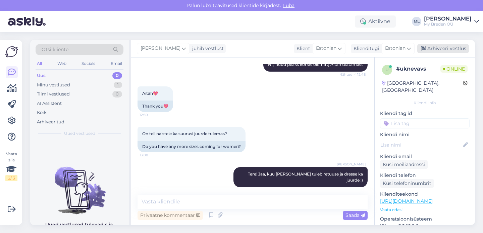
click at [429, 45] on div "Arhiveeri vestlus" at bounding box center [443, 48] width 52 height 9
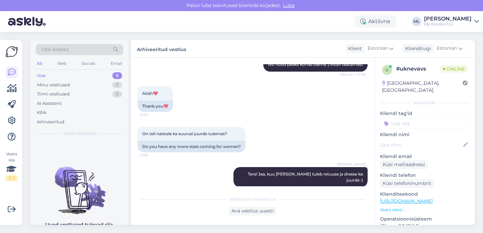
click at [58, 77] on div "Uus 0" at bounding box center [80, 75] width 88 height 9
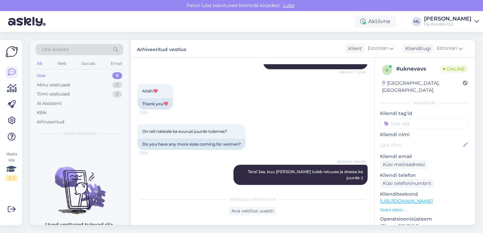
click at [45, 75] on div "Uus" at bounding box center [41, 75] width 9 height 7
click at [49, 83] on div "Minu vestlused" at bounding box center [53, 85] width 33 height 7
click at [42, 70] on div "Otsi kliente All Web Socials Email Uus 0 Minu vestlused 0 Tiimi vestlused 0 AI …" at bounding box center [79, 90] width 99 height 100
click at [46, 79] on div "Uus 0" at bounding box center [80, 75] width 88 height 9
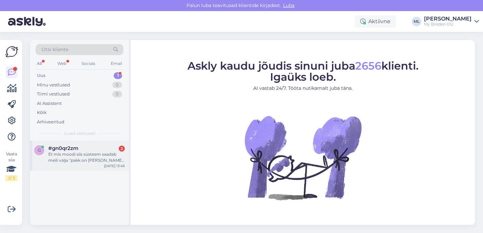
click at [99, 154] on div "Et mis moodi siis süsteem saadab meili välja ''pakk on [PERSON_NAME] pandud'' k…" at bounding box center [86, 157] width 76 height 12
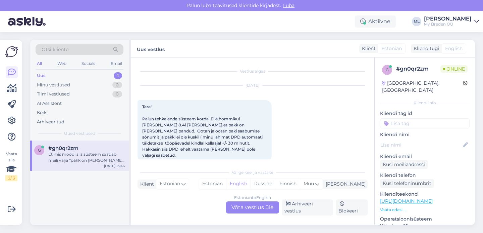
click at [243, 204] on div "Estonian to English Võta vestlus üle" at bounding box center [252, 207] width 53 height 12
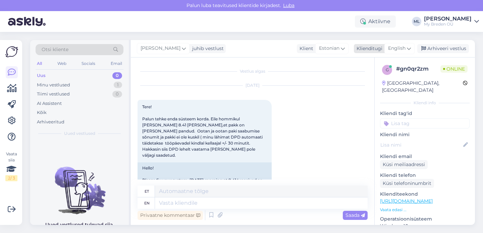
click at [398, 51] on span "English" at bounding box center [396, 48] width 17 height 7
type input "est"
click at [369, 76] on link "Estonian" at bounding box center [385, 78] width 74 height 11
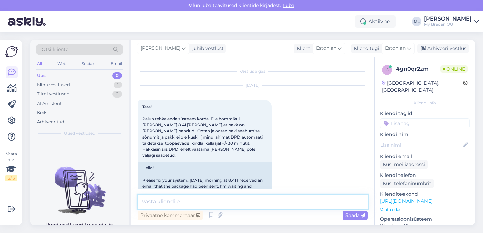
click at [163, 199] on textarea at bounding box center [253, 201] width 230 height 14
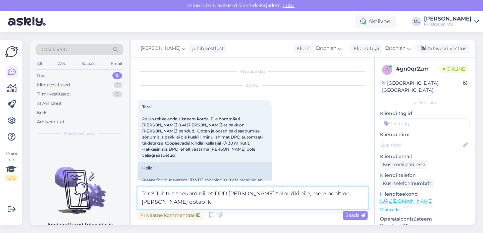
scroll to position [192, 0]
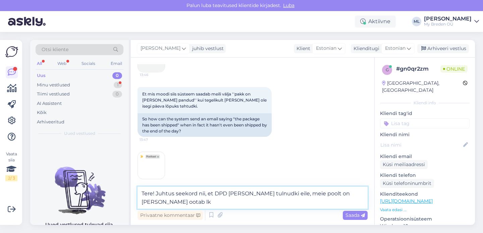
type textarea "Tere! Juhtus seekord nii, et DPD [PERSON_NAME] tulnudki eile, meie poolt on [PE…"
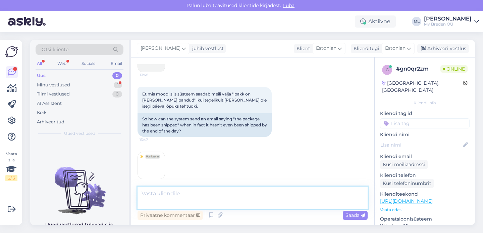
scroll to position [184, 0]
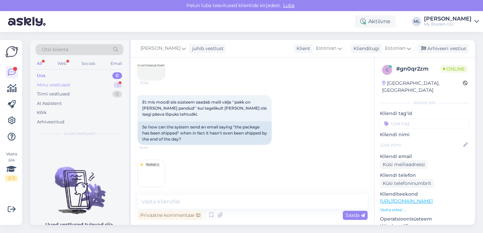
click at [82, 84] on div "Minu vestlused 1" at bounding box center [80, 84] width 88 height 9
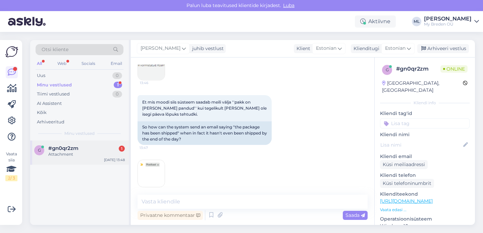
click at [60, 156] on div "Attachment" at bounding box center [86, 154] width 76 height 6
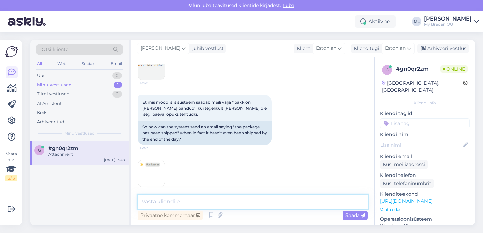
click at [166, 199] on textarea at bounding box center [253, 201] width 230 height 14
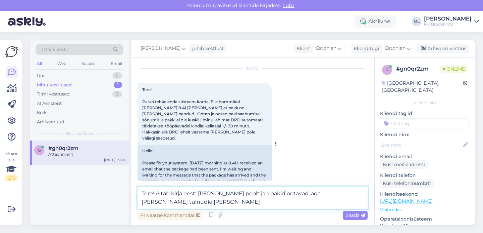
scroll to position [18, 0]
drag, startPoint x: 189, startPoint y: 132, endPoint x: 174, endPoint y: 137, distance: 16.0
click at [190, 132] on div "Tere! Palun tehke enda süsteem korda. Eile hommikul [PERSON_NAME] 8.41 [PERSON_…" at bounding box center [205, 113] width 134 height 62
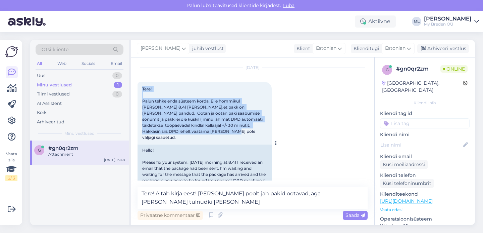
drag, startPoint x: 142, startPoint y: 87, endPoint x: 180, endPoint y: 134, distance: 60.7
click at [180, 134] on div "Tere! Palun tehke enda süsteem korda. Eile hommikul [PERSON_NAME] 8.41 [PERSON_…" at bounding box center [205, 113] width 134 height 62
copy span "Tere! Palun tehke enda süsteem korda. Eile hommikul [PERSON_NAME] 8.41 [PERSON_…"
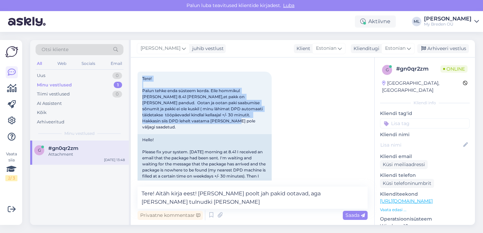
scroll to position [29, 0]
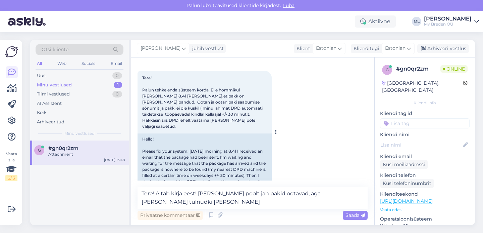
click at [188, 153] on div "Hello! Please fix your system. [DATE] morning at 8.41 I received an email that …" at bounding box center [205, 163] width 134 height 60
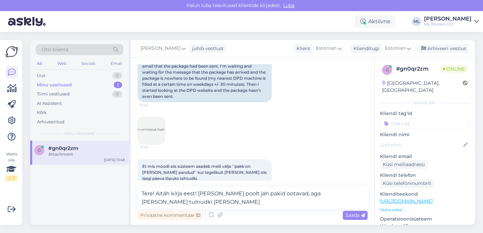
scroll to position [182, 0]
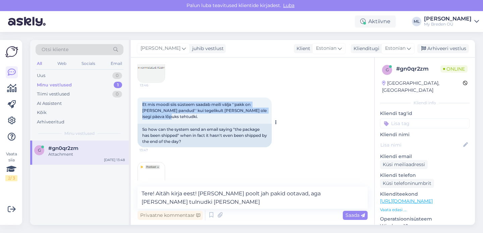
drag, startPoint x: 163, startPoint y: 111, endPoint x: 141, endPoint y: 98, distance: 26.2
click at [141, 98] on div "Et mis moodi siis süsteem saadab meili välja ''pakk on [PERSON_NAME] pandud'' k…" at bounding box center [205, 110] width 134 height 26
copy span "Et mis moodi siis süsteem saadab meili välja ''pakk on [PERSON_NAME] pandud'' k…"
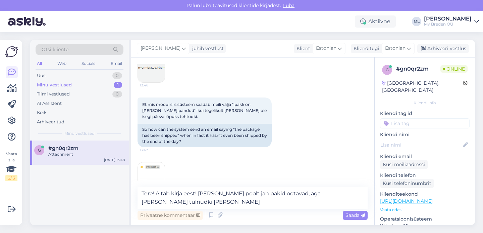
drag, startPoint x: 293, startPoint y: 179, endPoint x: 280, endPoint y: 175, distance: 13.9
click at [293, 179] on div "13:48" at bounding box center [253, 175] width 230 height 42
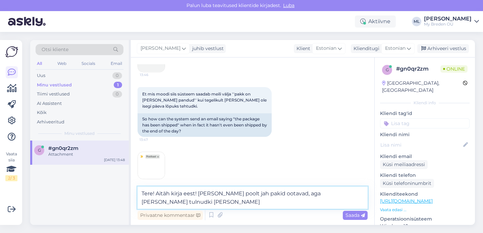
click at [198, 202] on textarea "Tere! Aitäh kirja eest! [PERSON_NAME] poolt jah pakid ootavad, aga [PERSON_NAME…" at bounding box center [253, 197] width 230 height 22
click at [198, 191] on textarea "Tere! Aitäh kirja eest! [PERSON_NAME] poolt jah pakid ootavad, aga [PERSON_NAME…" at bounding box center [253, 197] width 230 height 22
click at [226, 203] on textarea "Tere! Aitäh kirja eest! Väga vabandame! Meie poolt jah pakid ootavad, aga [PERS…" at bounding box center [253, 197] width 230 height 22
click at [268, 202] on textarea "Tere! Aitäh kirja eest! Väga vabandame! Meie poolt jah pakid ootavad, aga [PERS…" at bounding box center [253, 197] width 230 height 22
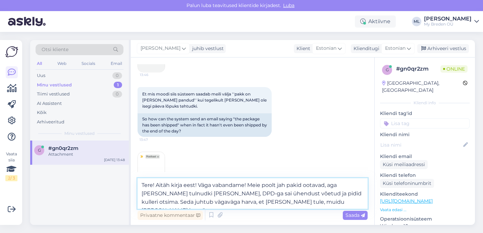
click at [330, 197] on textarea "Tere! Aitäh kirja eest! Väga vabandame! Meie poolt jah pakid ootavad, aga [PERS…" at bounding box center [253, 193] width 230 height 31
click at [292, 202] on textarea "Tere! Aitäh kirja eest! Väga vabandame! Meie poolt jah pakid ootavad, aga [PERS…" at bounding box center [253, 193] width 230 height 31
click at [333, 198] on textarea "Tere! Aitäh kirja eest! Väga vabandame! Meie poolt jah pakid ootavad, aga [PERS…" at bounding box center [253, 193] width 230 height 31
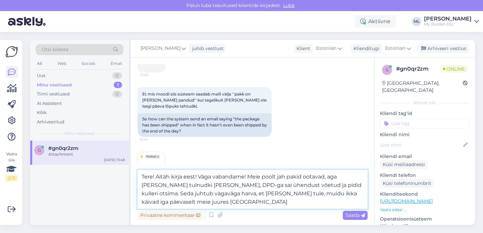
type textarea "Tere! Aitäh kirja eest! Väga vabandame! Meie poolt jah pakid ootavad, aga [PERS…"
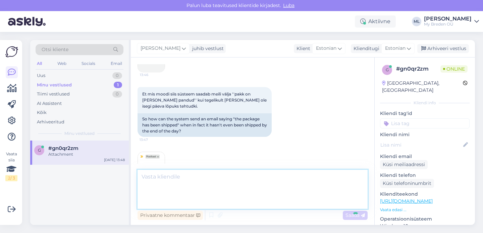
scroll to position [237, 0]
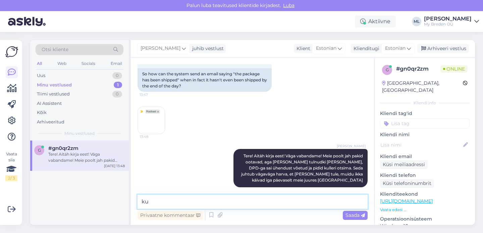
type textarea "k"
type textarea "V"
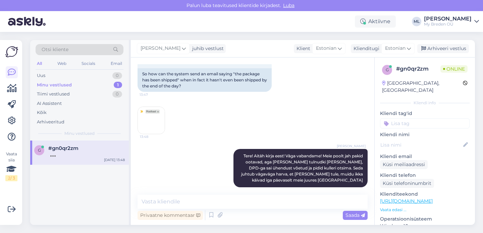
click at [86, 148] on div "#gn0qr2zm" at bounding box center [86, 148] width 76 height 6
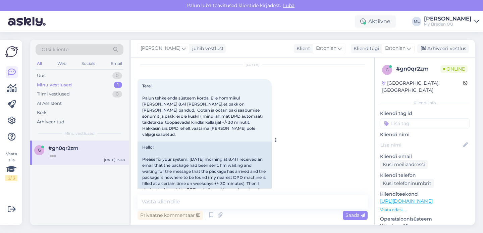
scroll to position [22, 0]
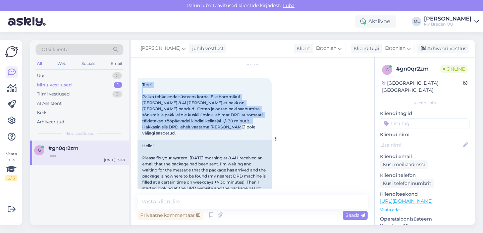
drag, startPoint x: 142, startPoint y: 82, endPoint x: 184, endPoint y: 135, distance: 67.8
click at [178, 128] on div "Tere! Palun tehke enda süsteem korda. Eile hommikul [PERSON_NAME] 8.41 [PERSON_…" at bounding box center [205, 109] width 134 height 62
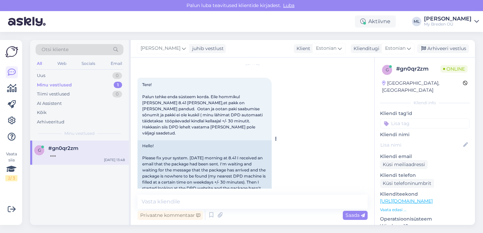
click at [194, 130] on div "Tere! Palun tehke enda süsteem korda. Eile hommikul [PERSON_NAME] 8.41 [PERSON_…" at bounding box center [205, 109] width 134 height 62
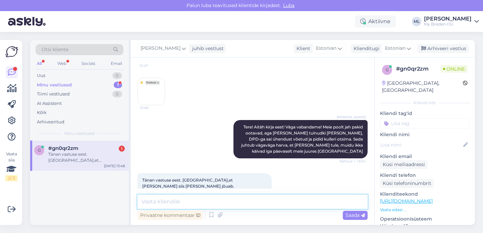
click at [230, 200] on textarea at bounding box center [253, 201] width 230 height 14
type textarea "j"
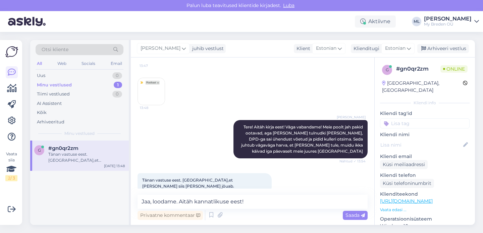
click at [233, 43] on div "[PERSON_NAME] juhib vestlust Klient [DEMOGRAPHIC_DATA] Klienditugi Estonian est…" at bounding box center [303, 48] width 344 height 17
click at [177, 199] on textarea "Jaa, loodame. Aitäh kannatlikuse eest!" at bounding box center [253, 201] width 230 height 14
type textarea "Jaa, kindlasti tuleb. Aitäh kannatlikuse eest!"
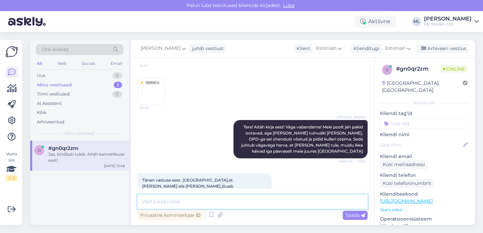
scroll to position [295, 0]
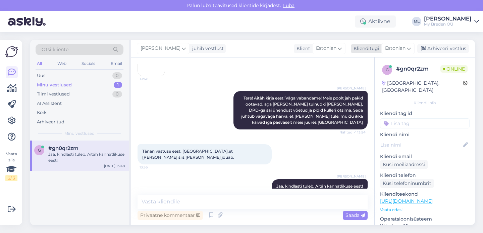
drag, startPoint x: 429, startPoint y: 49, endPoint x: 426, endPoint y: 52, distance: 3.8
click at [429, 50] on div "Arhiveeri vestlus" at bounding box center [443, 48] width 52 height 9
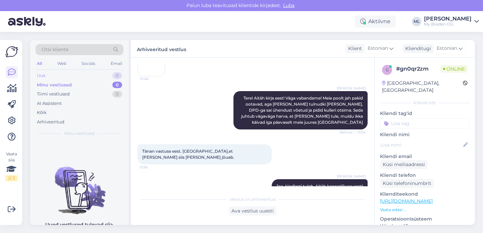
click at [45, 77] on div "Uus 0" at bounding box center [80, 75] width 88 height 9
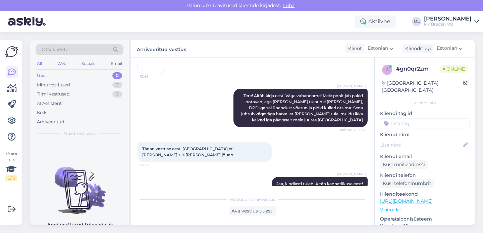
scroll to position [297, 0]
click at [48, 75] on div "Uus 0" at bounding box center [80, 75] width 88 height 9
click at [57, 78] on div "Uus 0" at bounding box center [80, 75] width 88 height 9
click at [42, 79] on div "Uus 0" at bounding box center [80, 75] width 88 height 9
click at [41, 74] on div "Uus" at bounding box center [41, 75] width 9 height 7
